Goal: Information Seeking & Learning: Check status

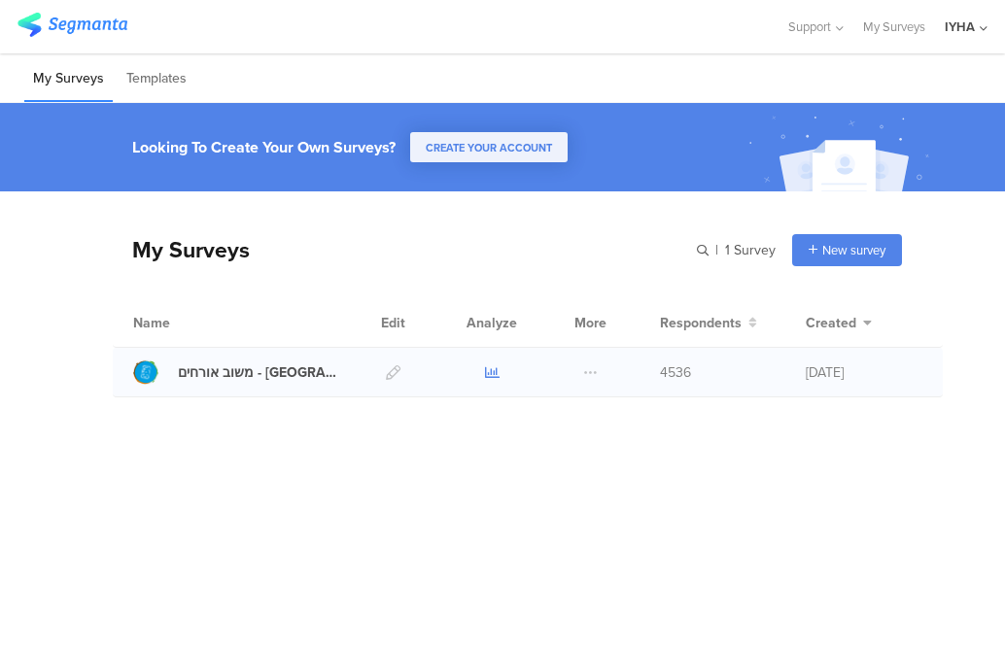
click at [487, 374] on icon at bounding box center [492, 372] width 15 height 15
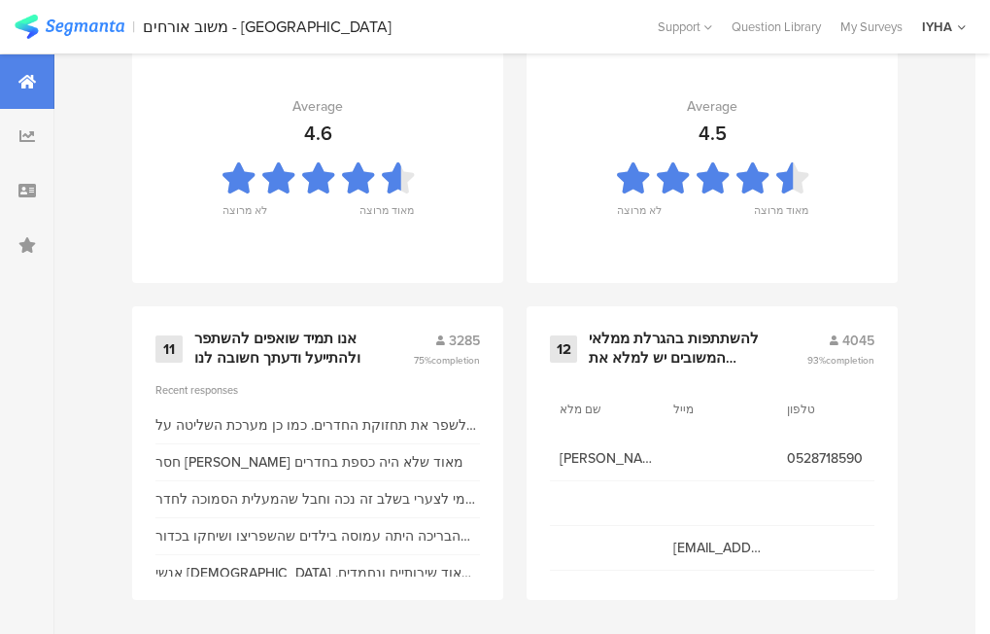
scroll to position [2254, 0]
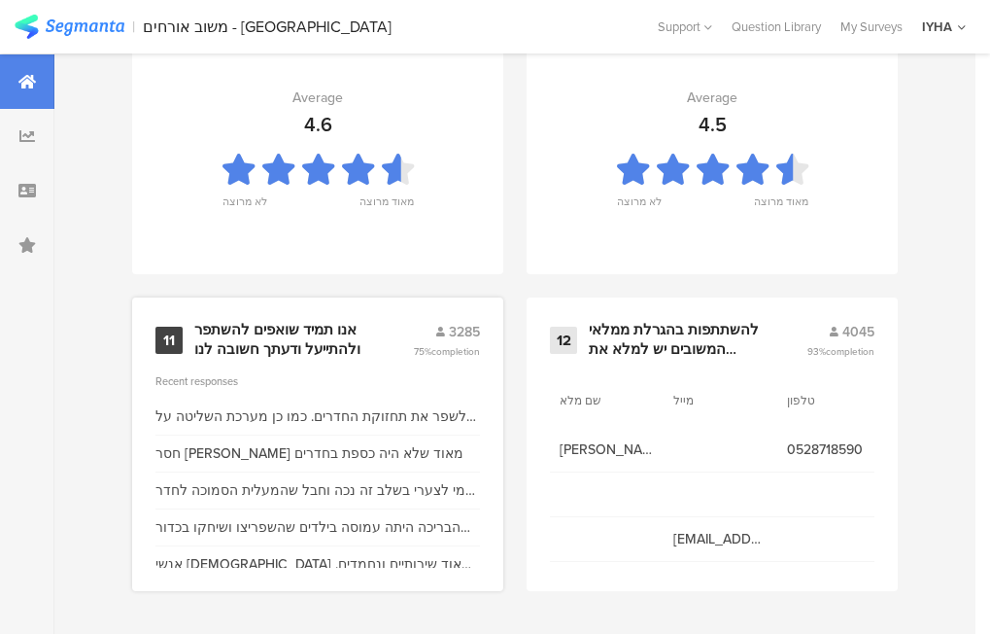
click at [292, 321] on div "אנו תמיד שואפים להשתפר ולהתייעל ודעתך חשובה לנו" at bounding box center [280, 340] width 172 height 38
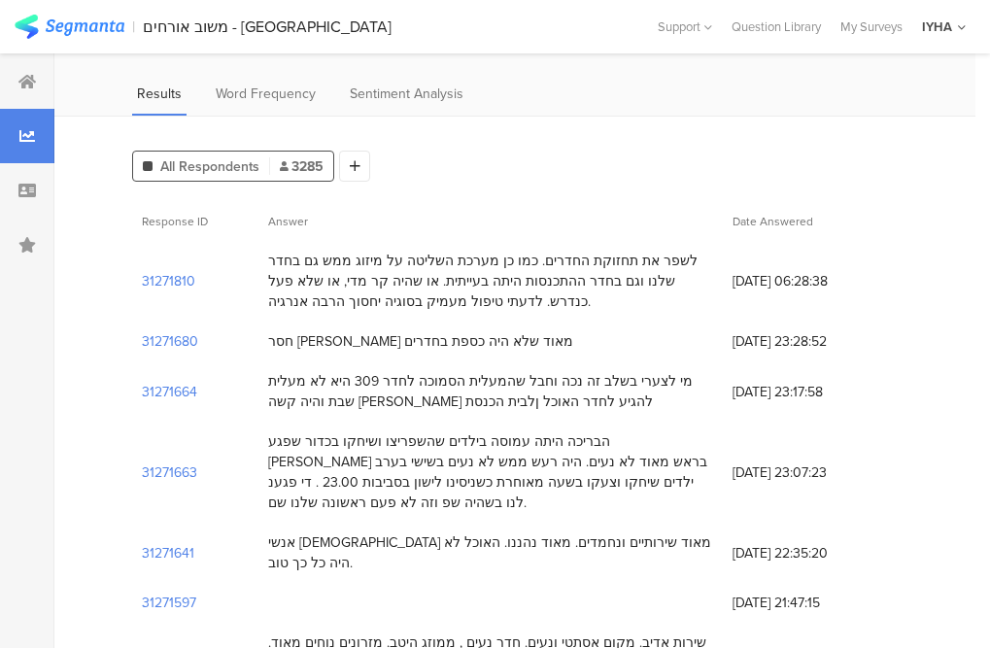
scroll to position [194, 0]
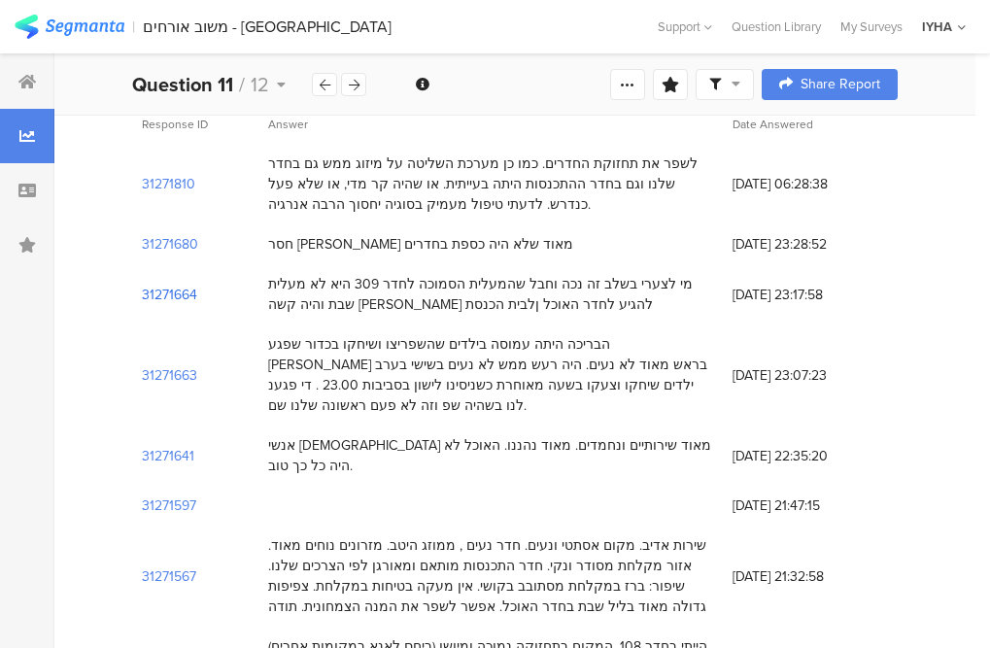
click at [188, 285] on section "31271664" at bounding box center [169, 295] width 55 height 20
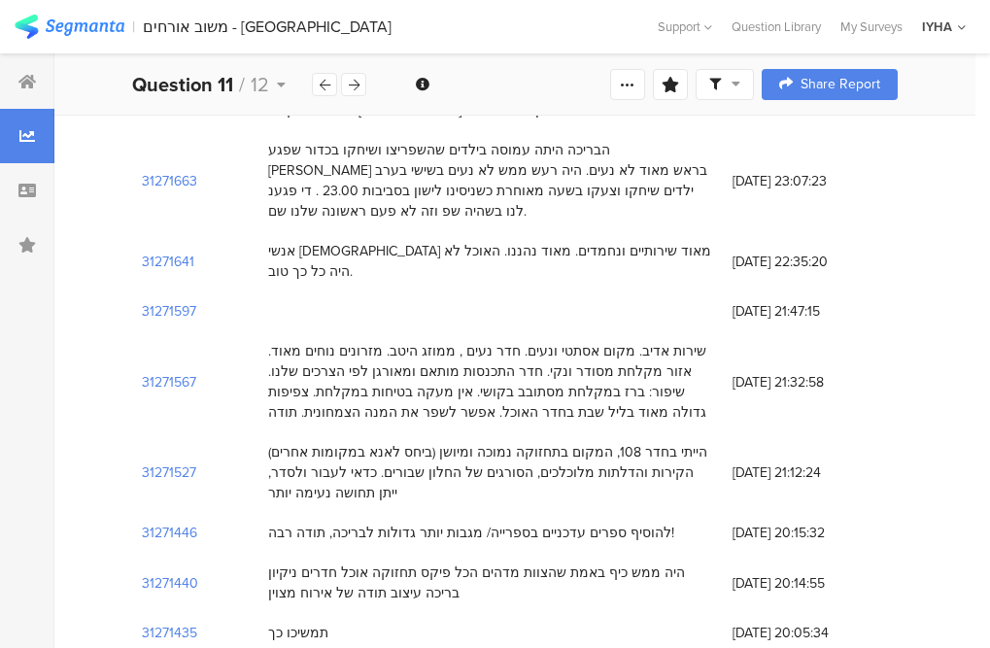
scroll to position [97, 0]
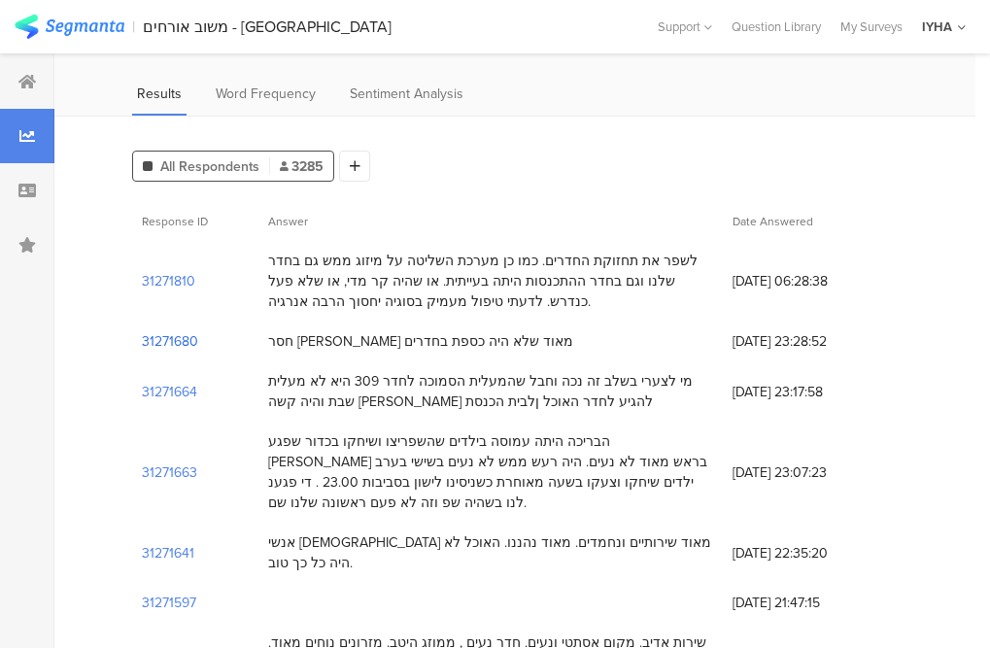
click at [152, 331] on section "31271680" at bounding box center [170, 341] width 56 height 20
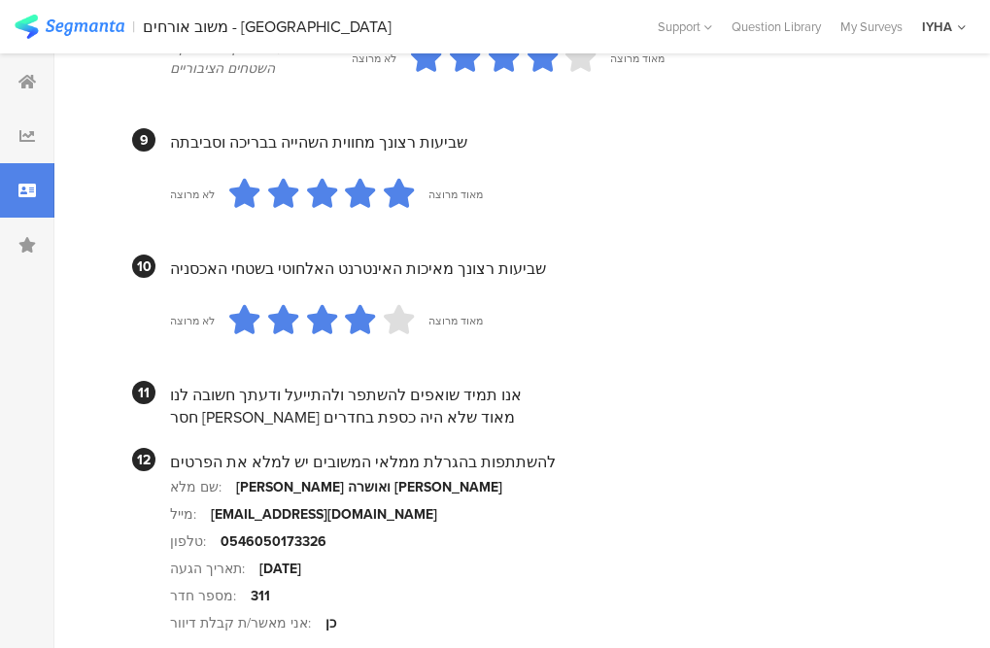
scroll to position [1838, 0]
